Goal: Task Accomplishment & Management: Use online tool/utility

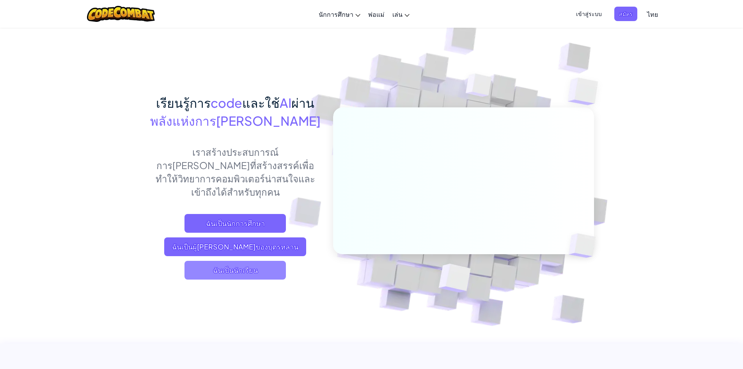
click at [256, 261] on span "ฉันเป็นนักเรียน" at bounding box center [235, 270] width 101 height 19
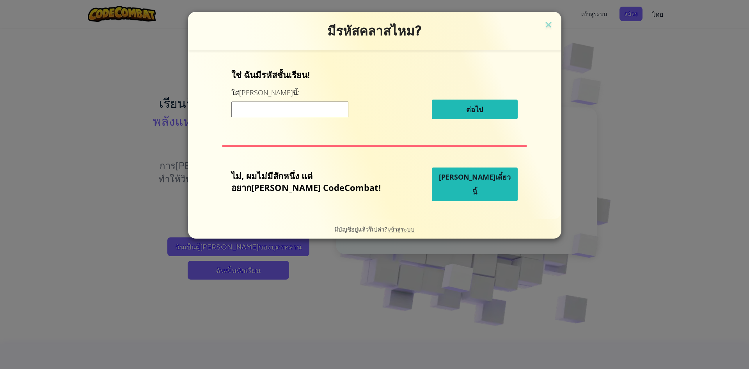
click at [442, 181] on span "[PERSON_NAME]เดี๋ยวนี้" at bounding box center [475, 184] width 72 height 24
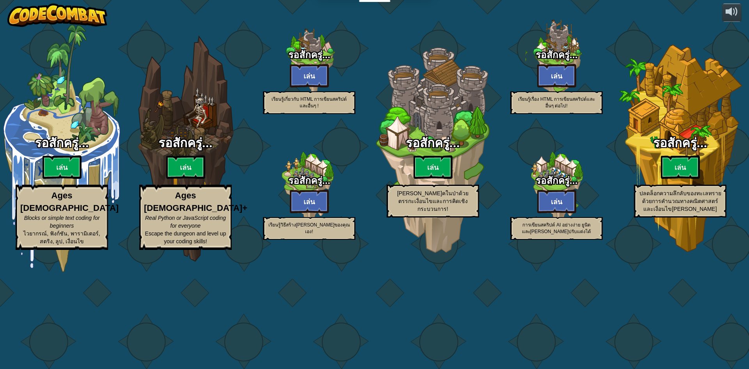
select select "th"
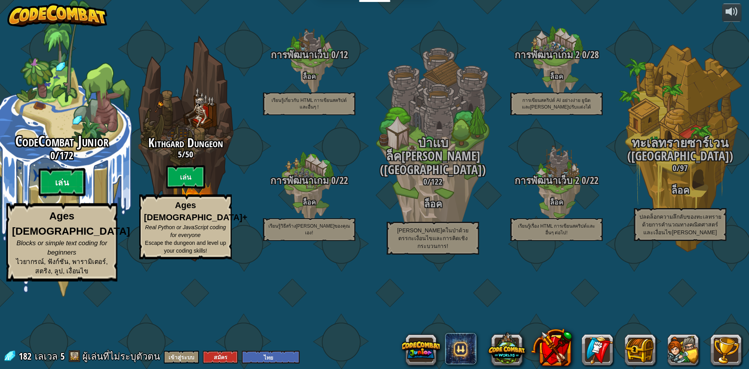
click at [67, 196] on btn "เล่น" at bounding box center [62, 182] width 47 height 28
select select "th"
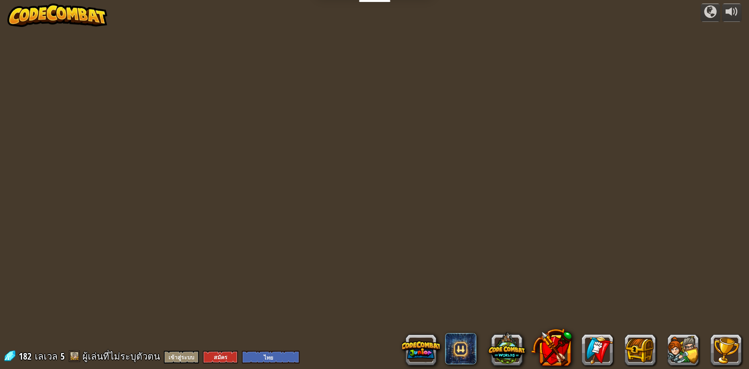
select select "th"
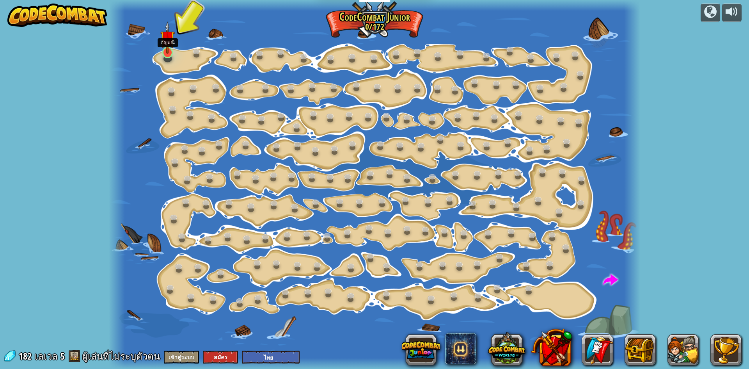
click at [169, 53] on img at bounding box center [167, 37] width 14 height 32
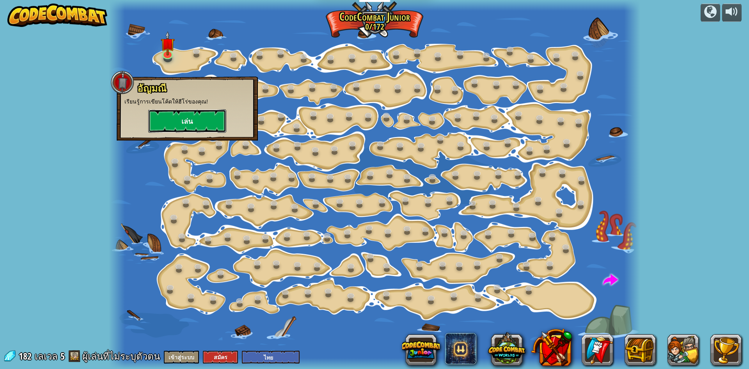
click at [196, 123] on button "เล่น" at bounding box center [187, 120] width 78 height 23
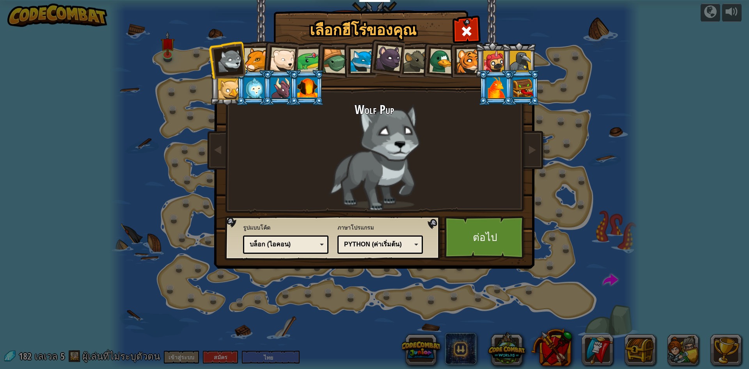
click at [284, 63] on div at bounding box center [283, 60] width 26 height 26
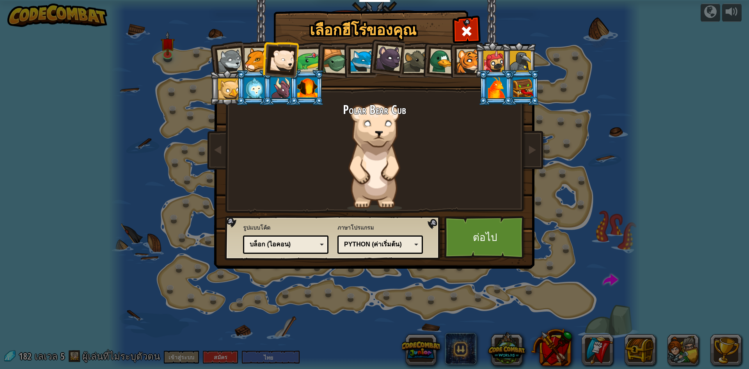
click at [309, 62] on div at bounding box center [309, 61] width 24 height 24
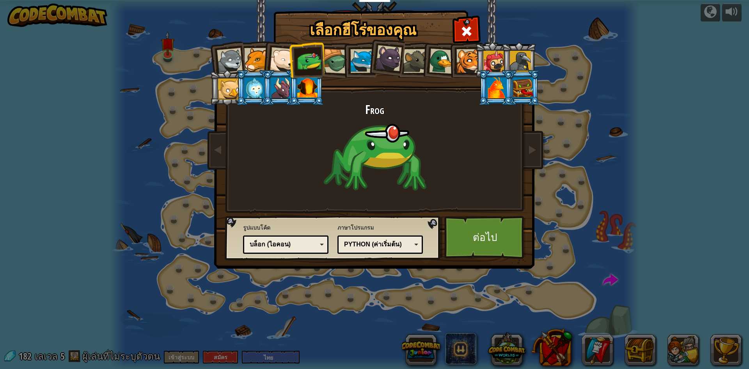
click at [255, 58] on div at bounding box center [256, 60] width 24 height 24
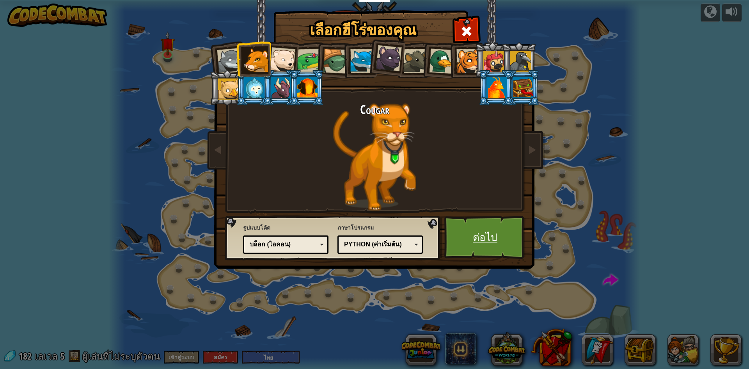
click at [507, 226] on link "ต่อไป" at bounding box center [485, 237] width 82 height 43
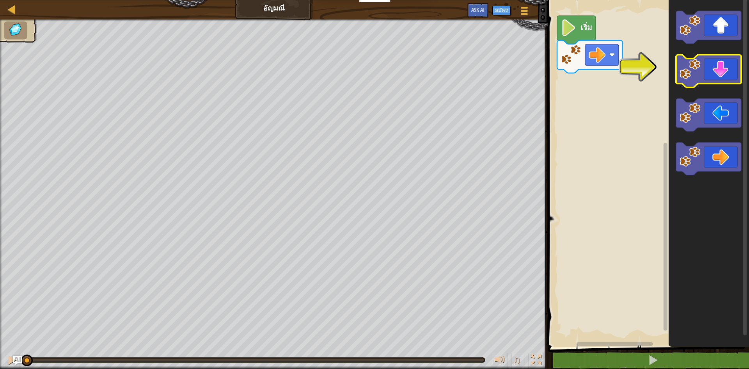
click at [717, 75] on icon "พื้นที่ทำงาน Blockly" at bounding box center [708, 71] width 65 height 33
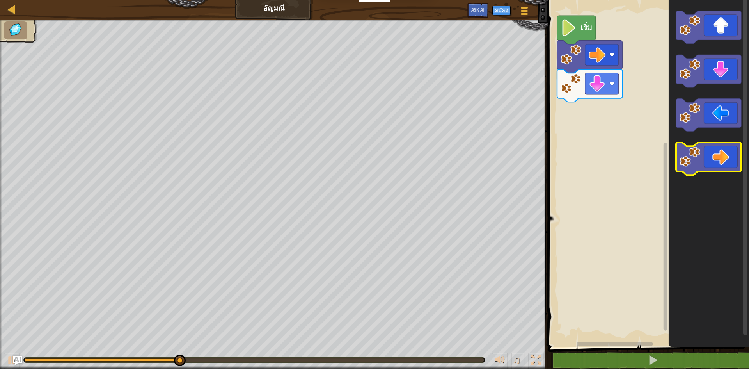
click at [727, 155] on icon "พื้นที่ทำงาน Blockly" at bounding box center [708, 158] width 65 height 33
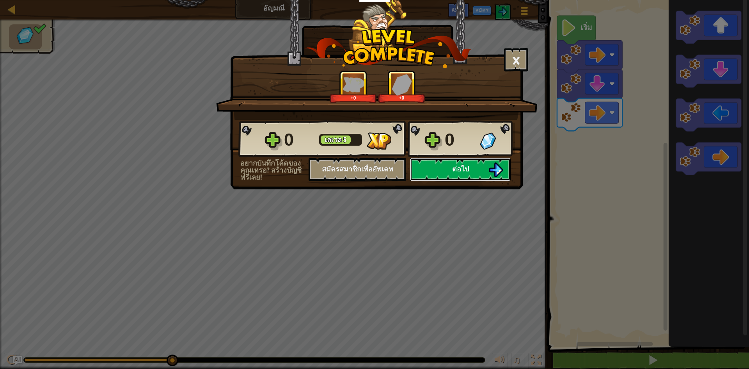
click at [483, 172] on button "ต่อไป" at bounding box center [460, 169] width 101 height 23
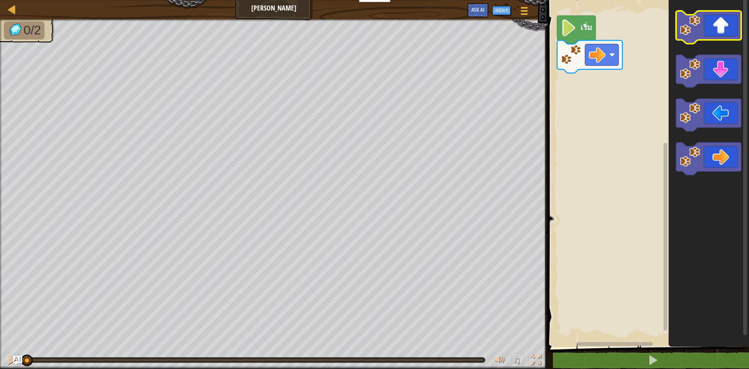
click at [717, 23] on icon "พื้นที่ทำงาน Blockly" at bounding box center [708, 27] width 65 height 33
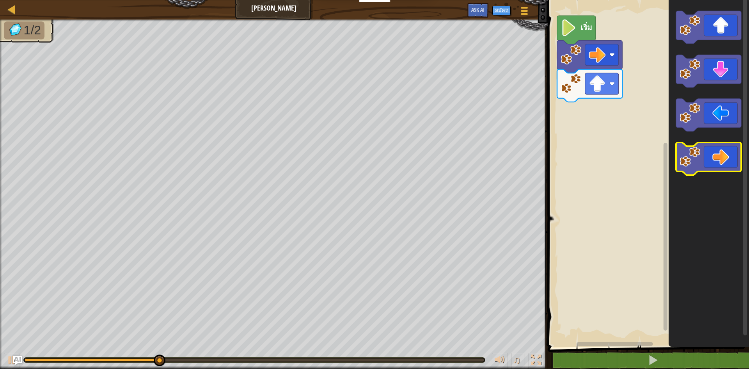
click at [721, 158] on icon "พื้นที่ทำงาน Blockly" at bounding box center [708, 158] width 65 height 33
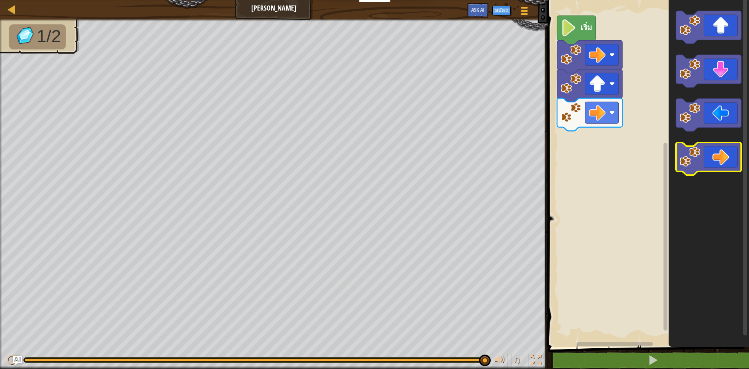
click at [721, 148] on icon "พื้นที่ทำงาน Blockly" at bounding box center [708, 158] width 65 height 33
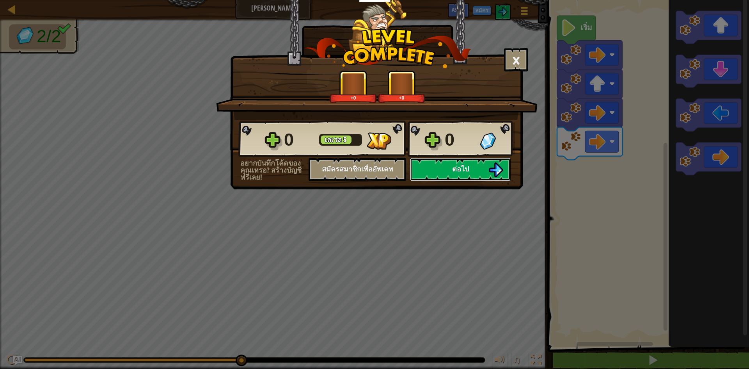
click at [478, 172] on button "ต่อไป" at bounding box center [460, 169] width 101 height 23
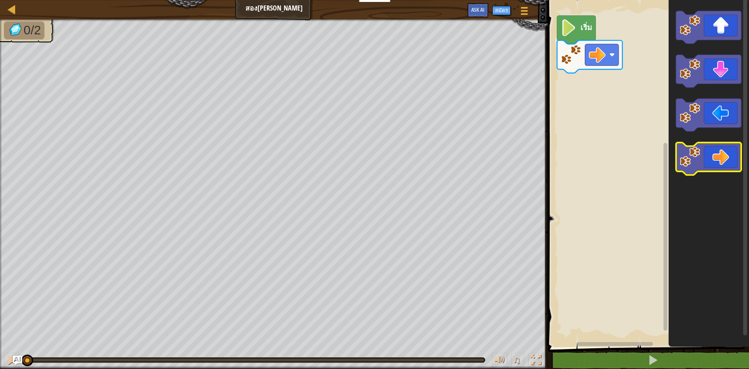
click at [717, 151] on icon "พื้นที่ทำงาน Blockly" at bounding box center [708, 158] width 65 height 33
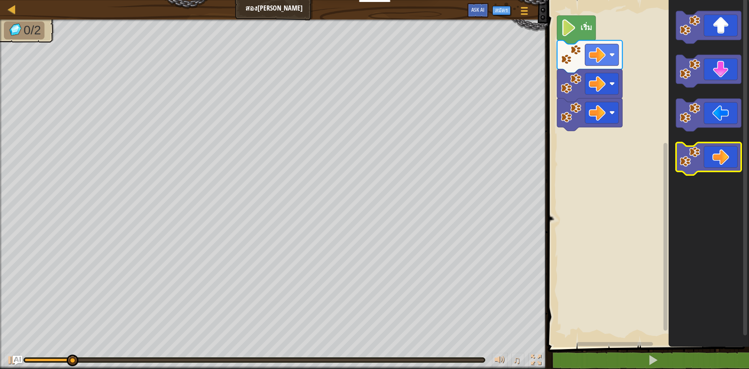
click at [716, 151] on icon "พื้นที่ทำงาน Blockly" at bounding box center [708, 158] width 65 height 33
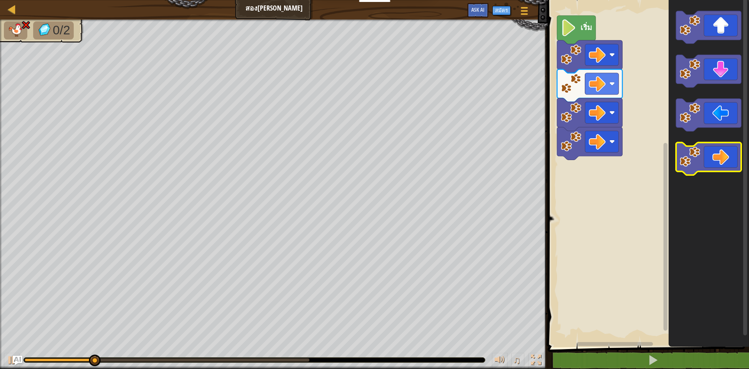
click at [715, 151] on icon "พื้นที่ทำงาน Blockly" at bounding box center [708, 158] width 65 height 33
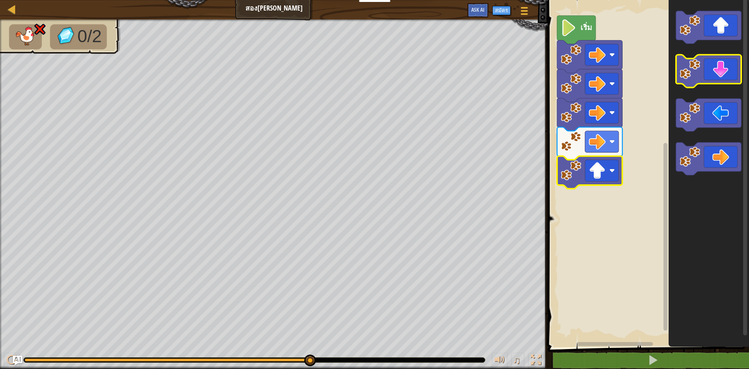
click at [707, 73] on icon "พื้นที่ทำงาน Blockly" at bounding box center [708, 71] width 65 height 33
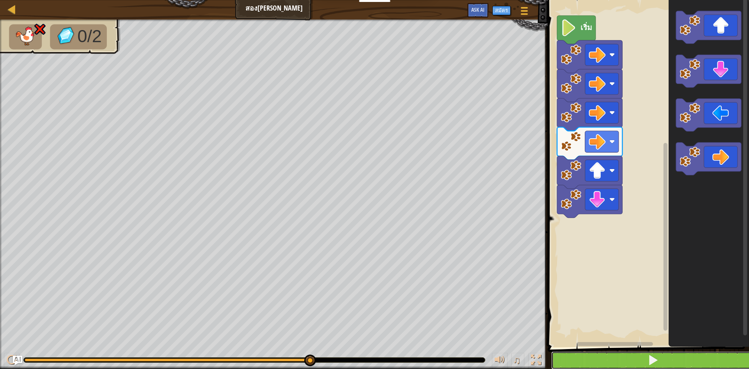
click at [670, 361] on button at bounding box center [653, 360] width 204 height 18
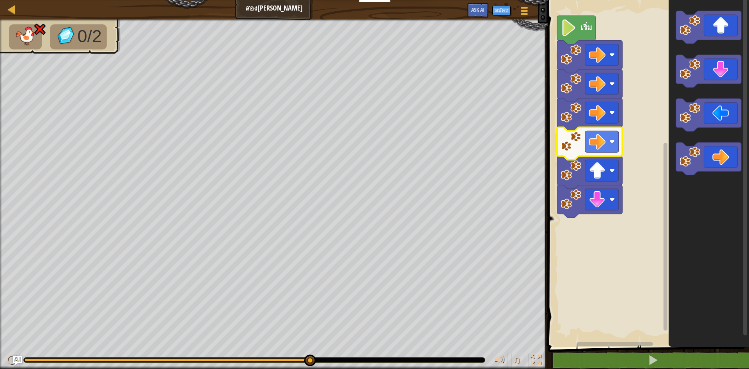
click at [602, 130] on icon "พื้นที่ทำงาน Blockly" at bounding box center [589, 143] width 65 height 33
click at [604, 142] on image "พื้นที่ทำงาน Blockly" at bounding box center [597, 141] width 17 height 17
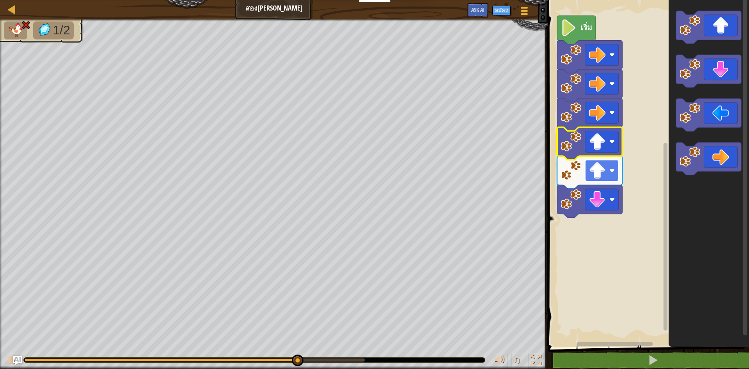
click at [603, 166] on image "พื้นที่ทำงาน Blockly" at bounding box center [597, 170] width 17 height 17
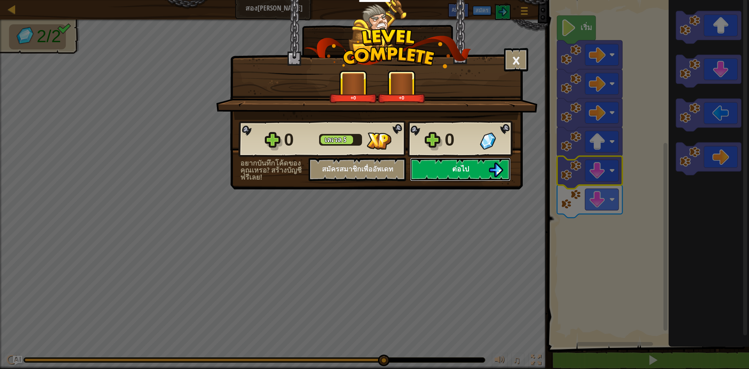
click at [471, 174] on button "ต่อไป" at bounding box center [460, 169] width 101 height 23
